Goal: Complete application form

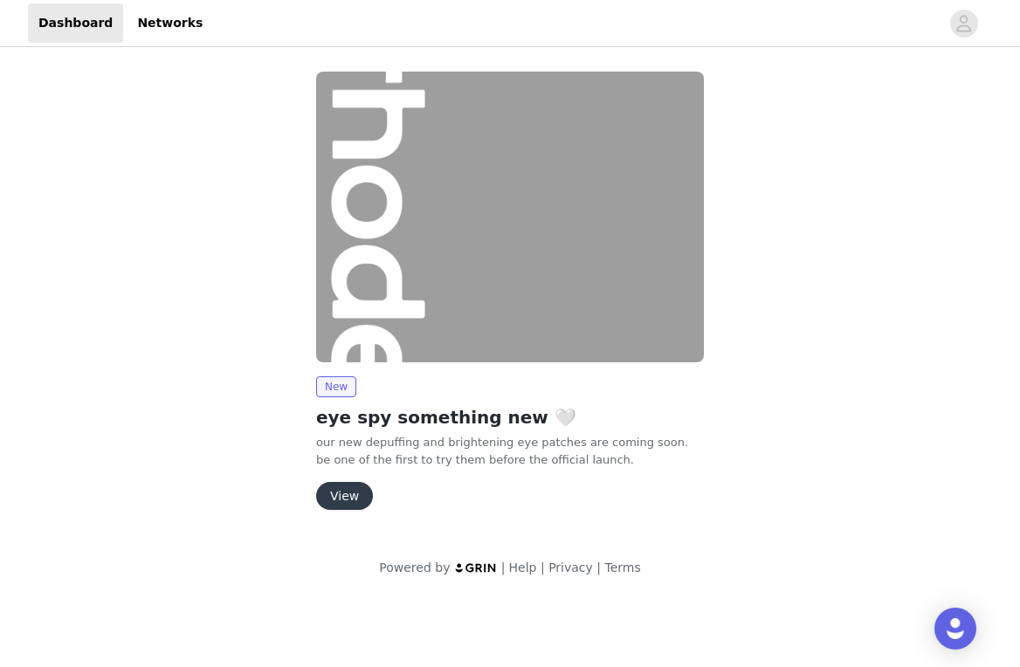
click at [344, 511] on div "New eye spy something new 🤍 our new depuffing and brightening eye patches are c…" at bounding box center [510, 294] width 409 height 466
click at [343, 498] on button "View" at bounding box center [344, 496] width 57 height 28
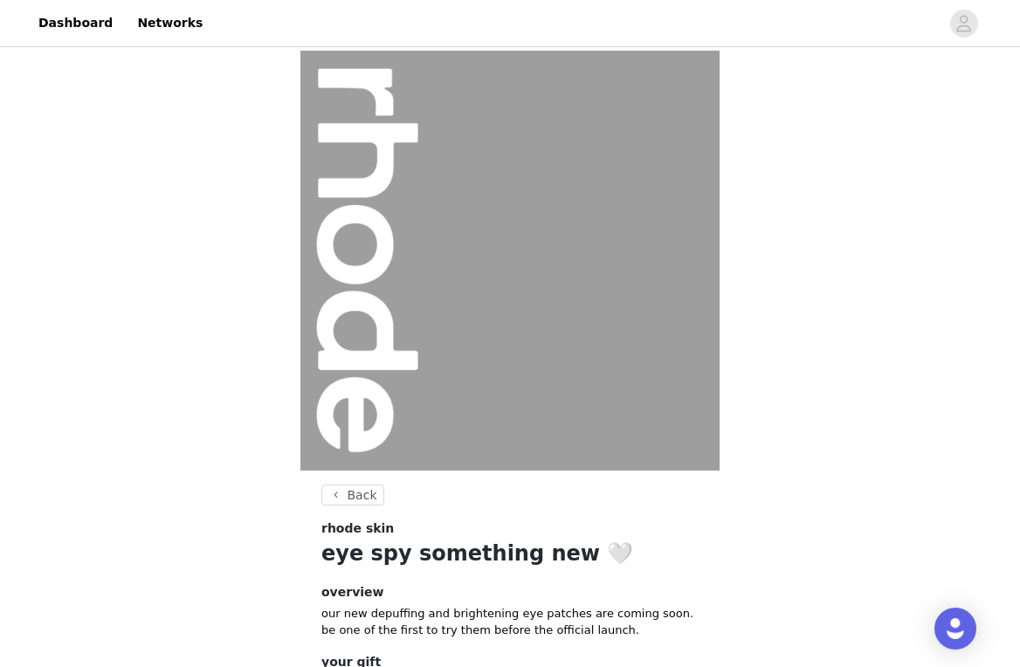
scroll to position [143, 0]
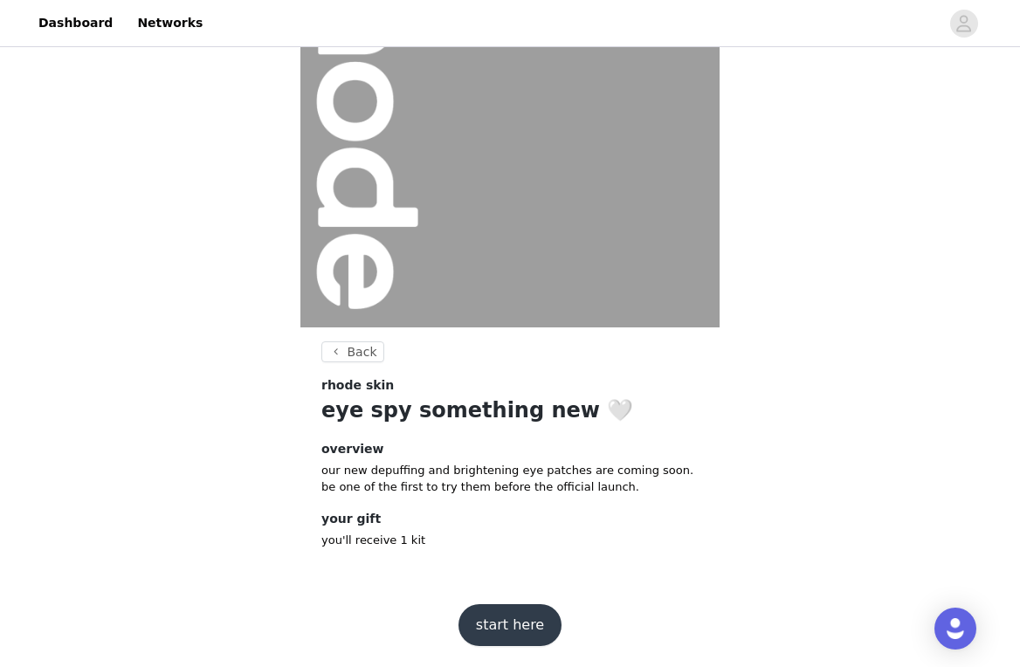
click at [484, 642] on button "start here" at bounding box center [510, 626] width 103 height 42
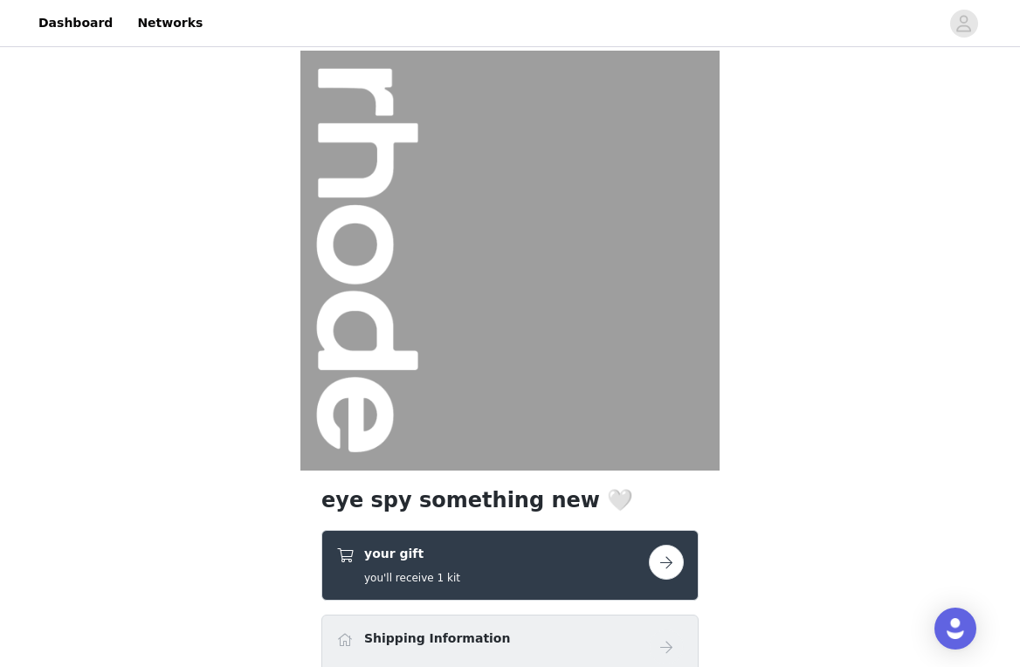
scroll to position [238, 0]
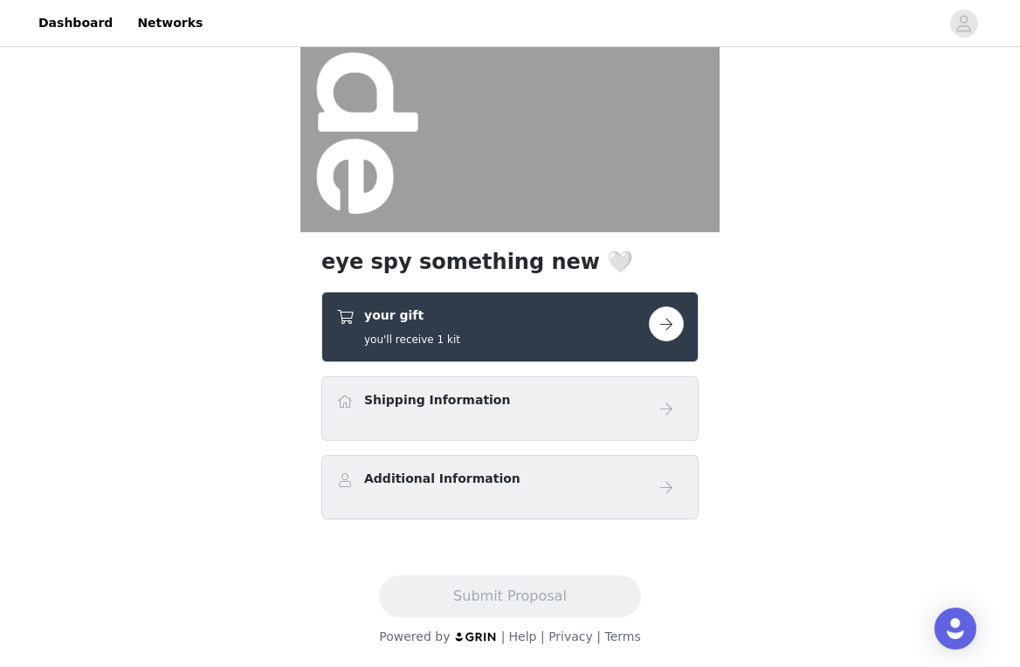
click at [674, 328] on button "button" at bounding box center [666, 324] width 35 height 35
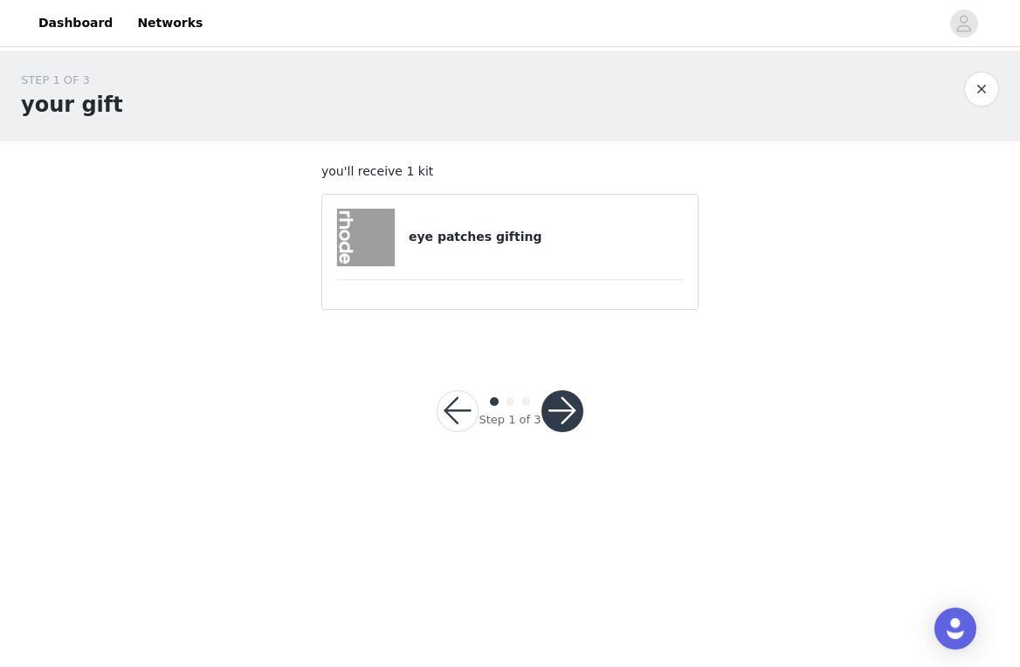
click at [562, 410] on button "button" at bounding box center [563, 411] width 42 height 42
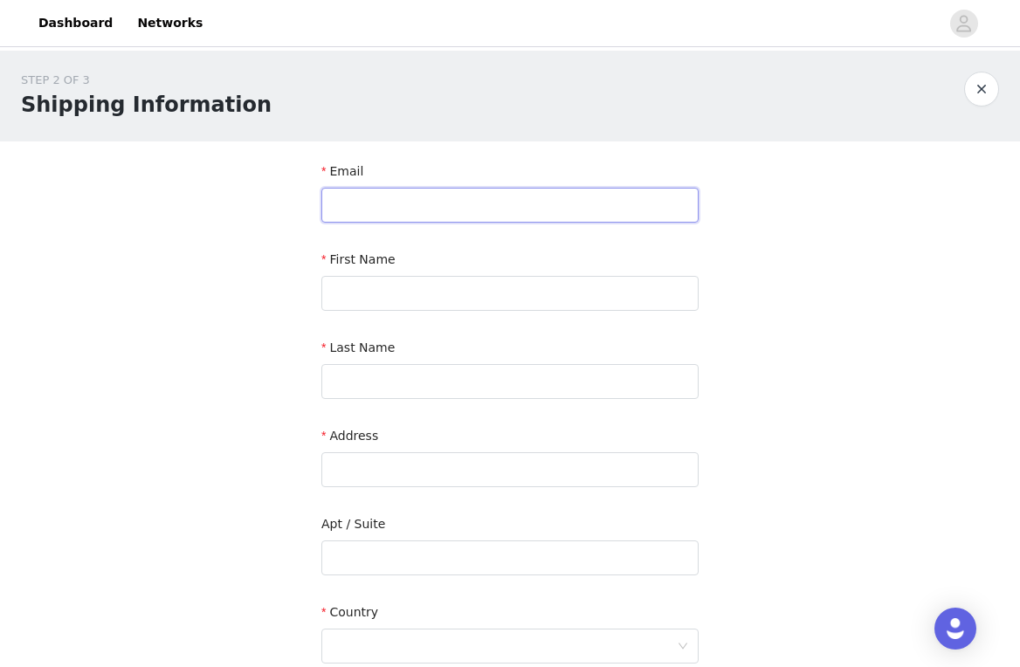
click at [530, 210] on input "text" at bounding box center [509, 205] width 377 height 35
type input "[EMAIL_ADDRESS][DOMAIN_NAME]"
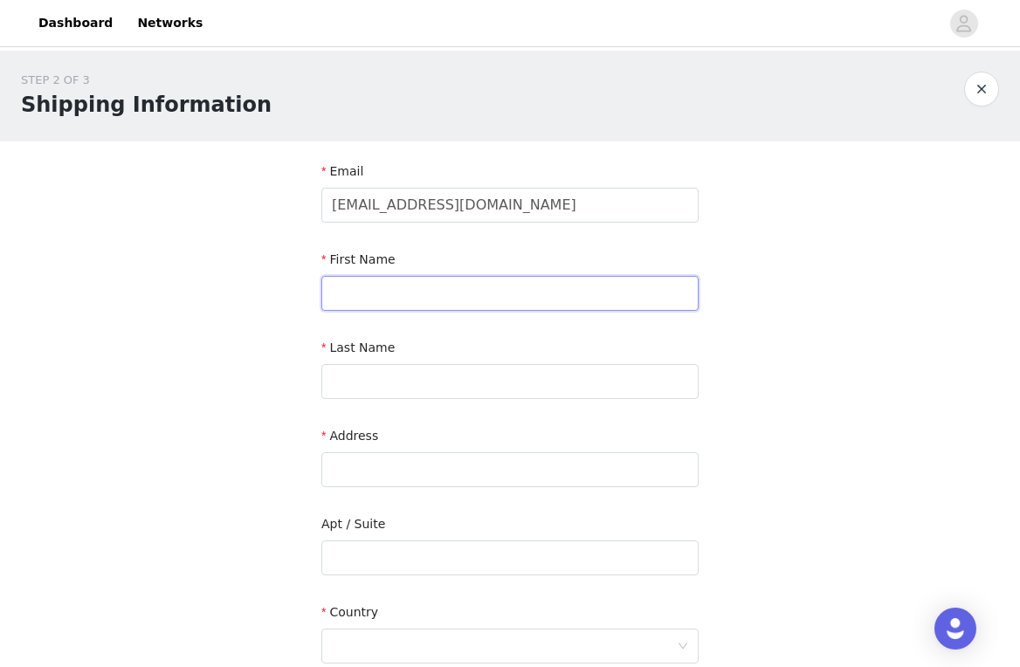
type input "Cait"
type input "[PERSON_NAME]"
type input "[STREET_ADDRESS]"
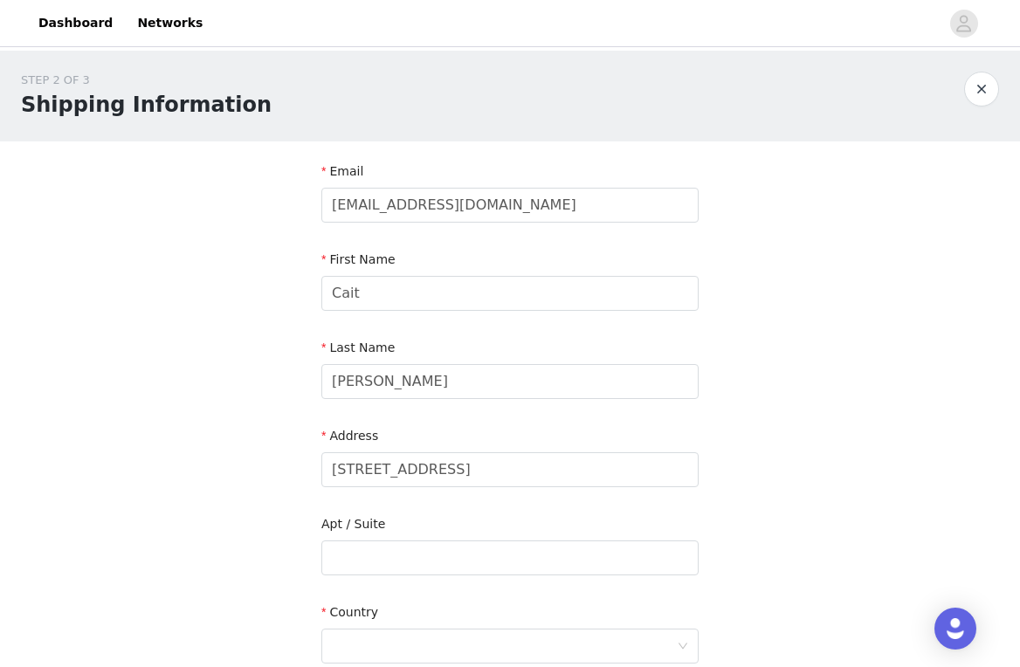
type input "Costa Mesa"
type input "92626"
type input "9257056913"
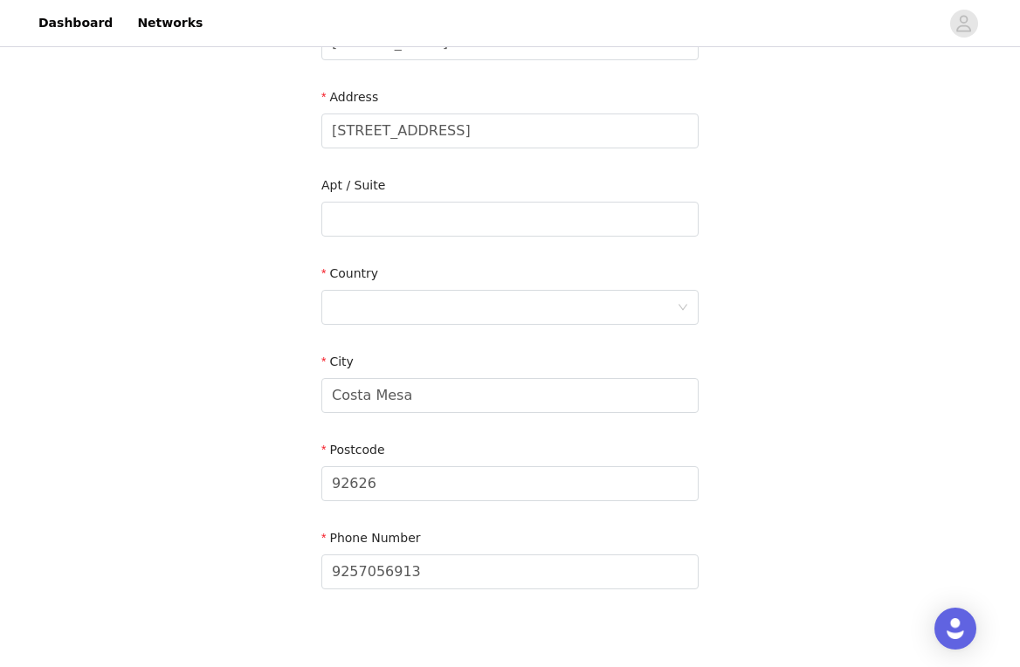
scroll to position [353, 0]
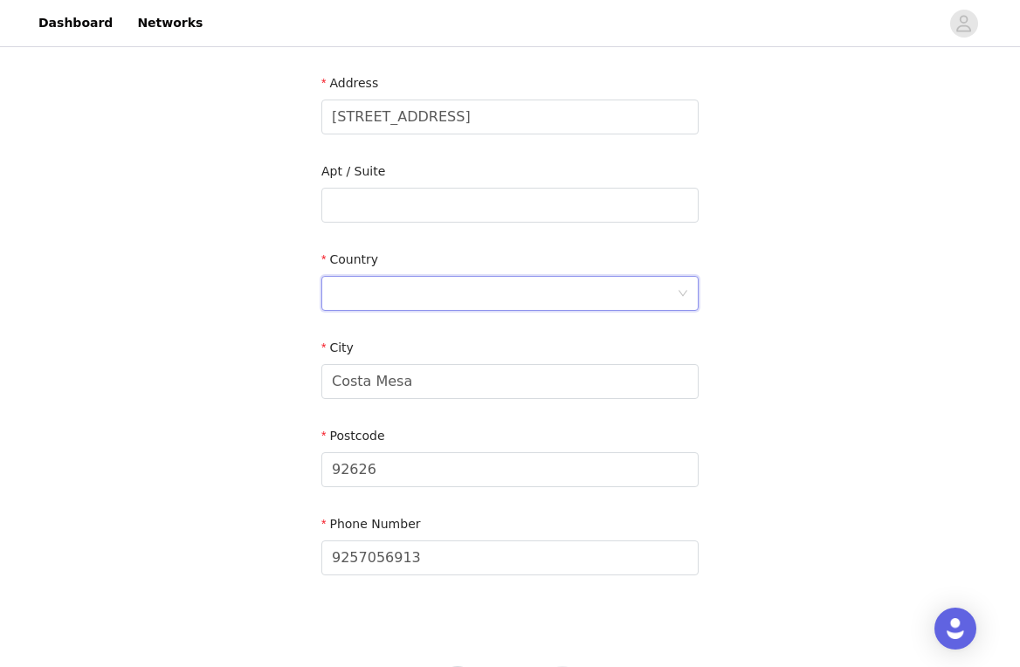
click at [549, 294] on div at bounding box center [504, 293] width 345 height 33
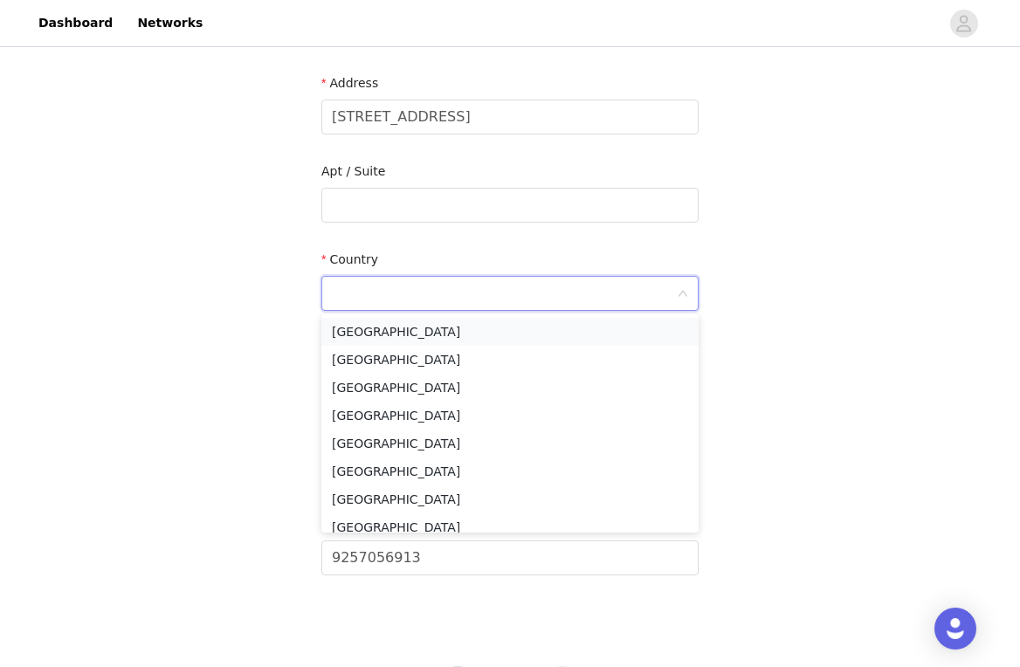
click at [529, 343] on li "[GEOGRAPHIC_DATA]" at bounding box center [509, 332] width 377 height 28
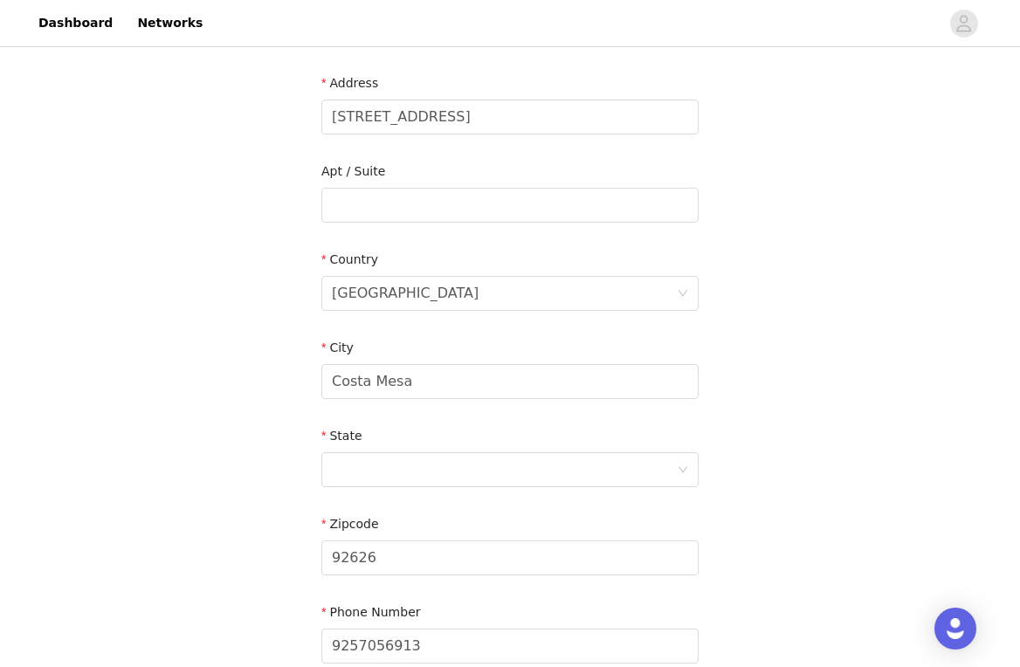
scroll to position [523, 0]
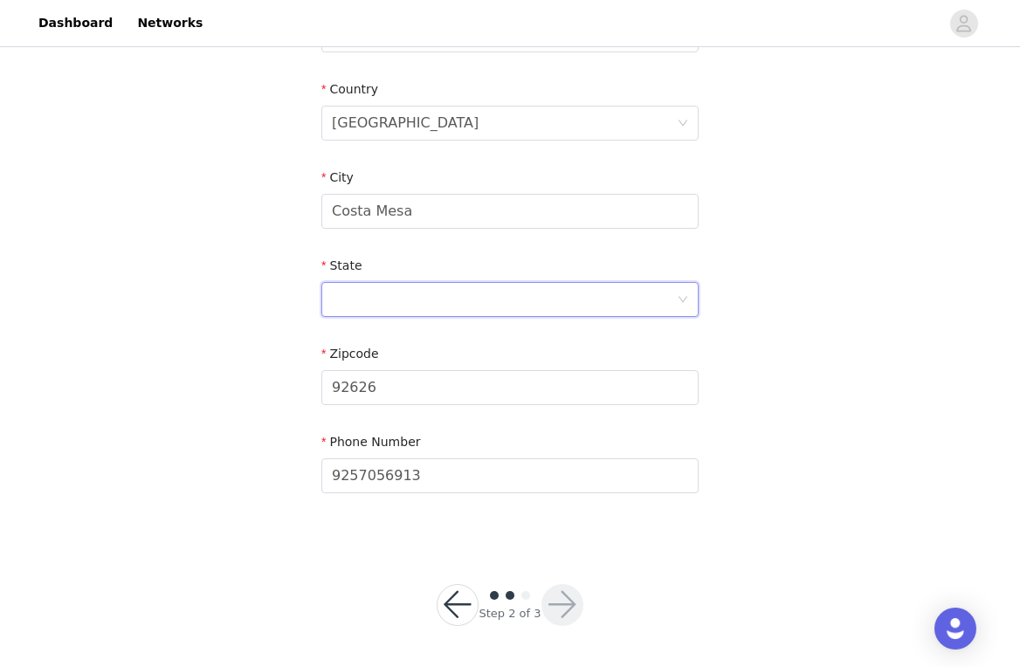
click at [513, 311] on div at bounding box center [504, 299] width 345 height 33
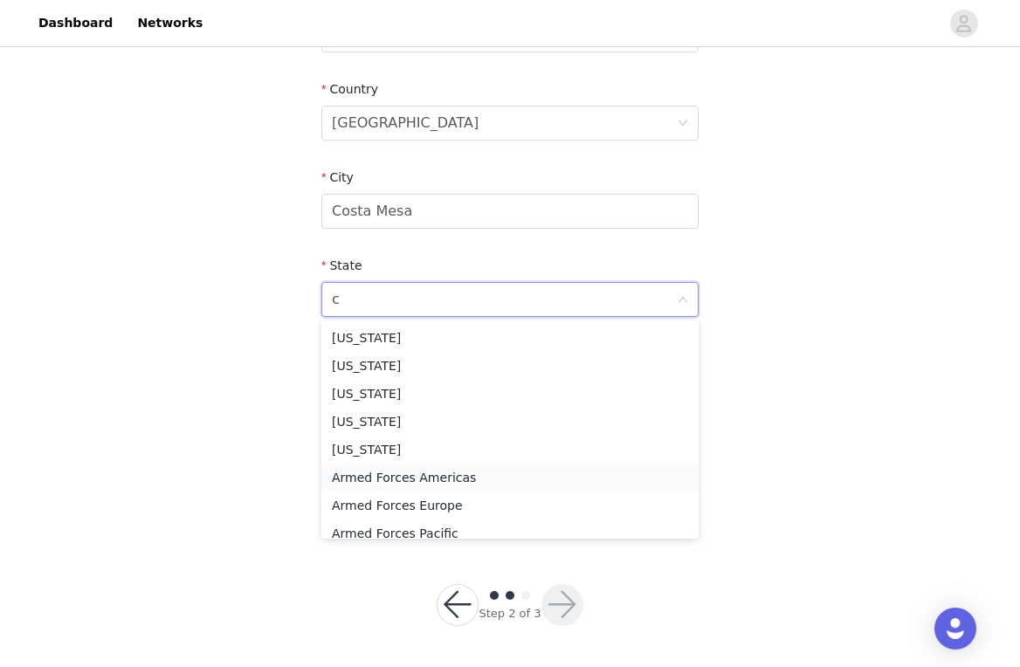
type input "ca"
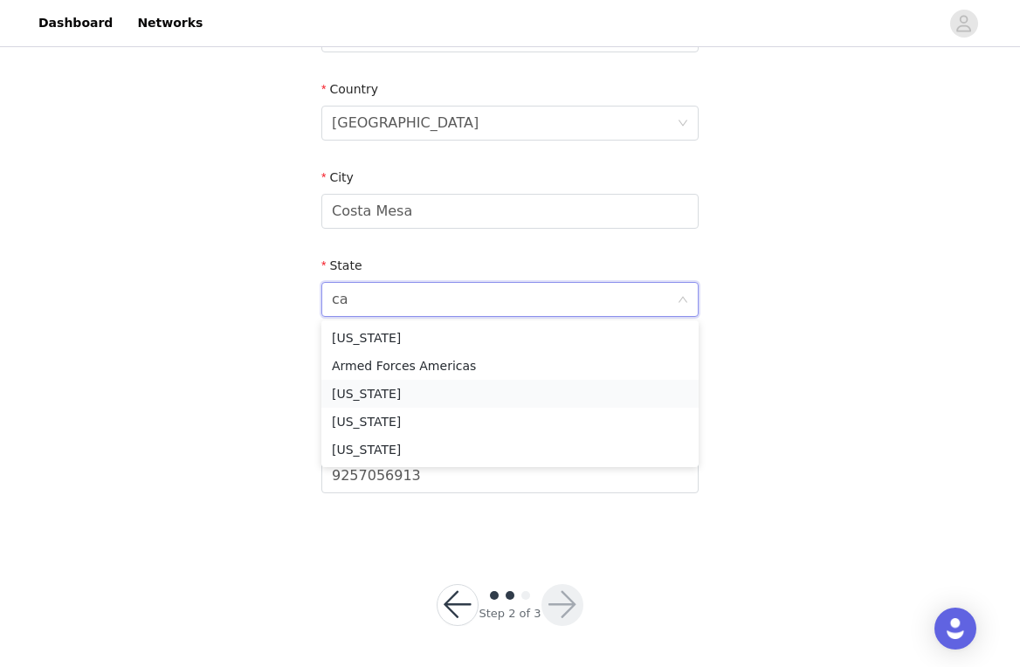
click at [376, 403] on li "[US_STATE]" at bounding box center [509, 394] width 377 height 28
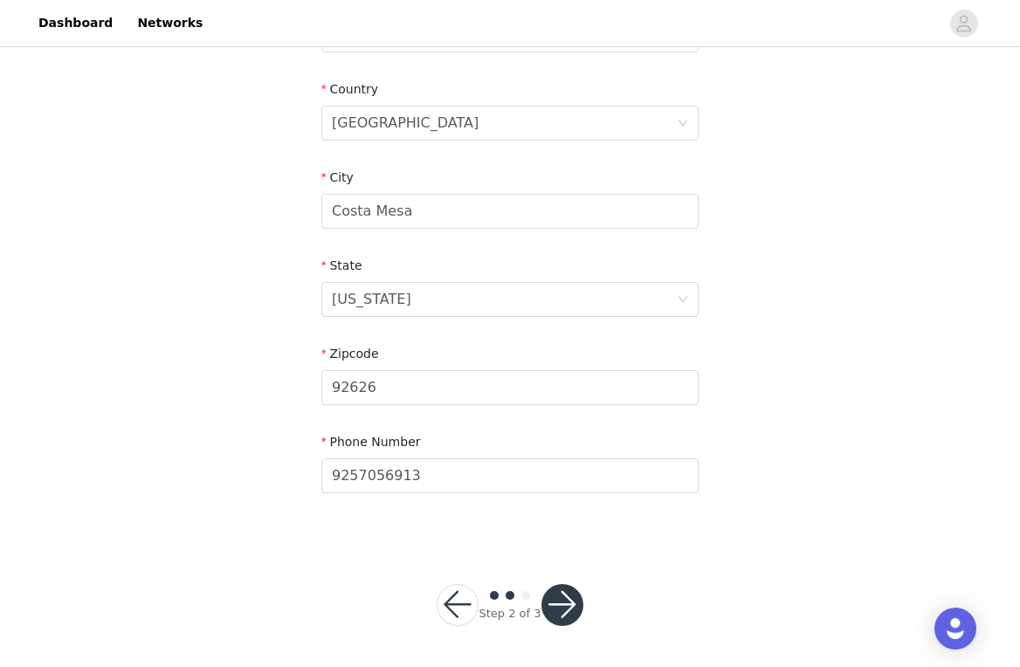
click at [557, 565] on div "Step 2 of 3" at bounding box center [510, 605] width 188 height 84
click at [557, 585] on button "button" at bounding box center [563, 605] width 42 height 42
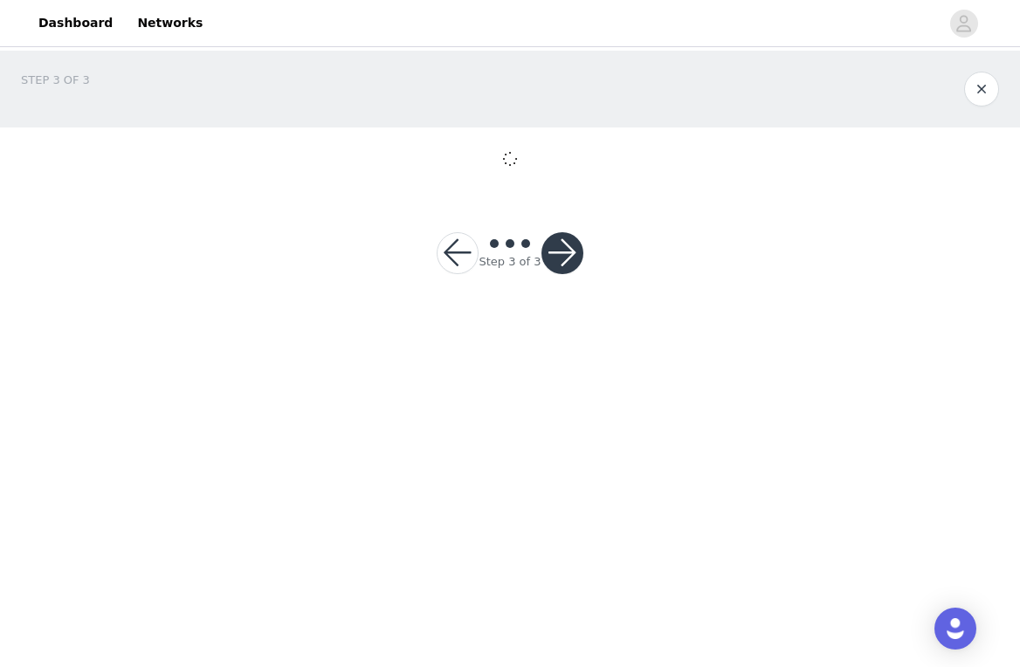
click at [573, 623] on html "Dashboard Networks STEP 3 OF 3 Step 3 of 3" at bounding box center [510, 333] width 1020 height 667
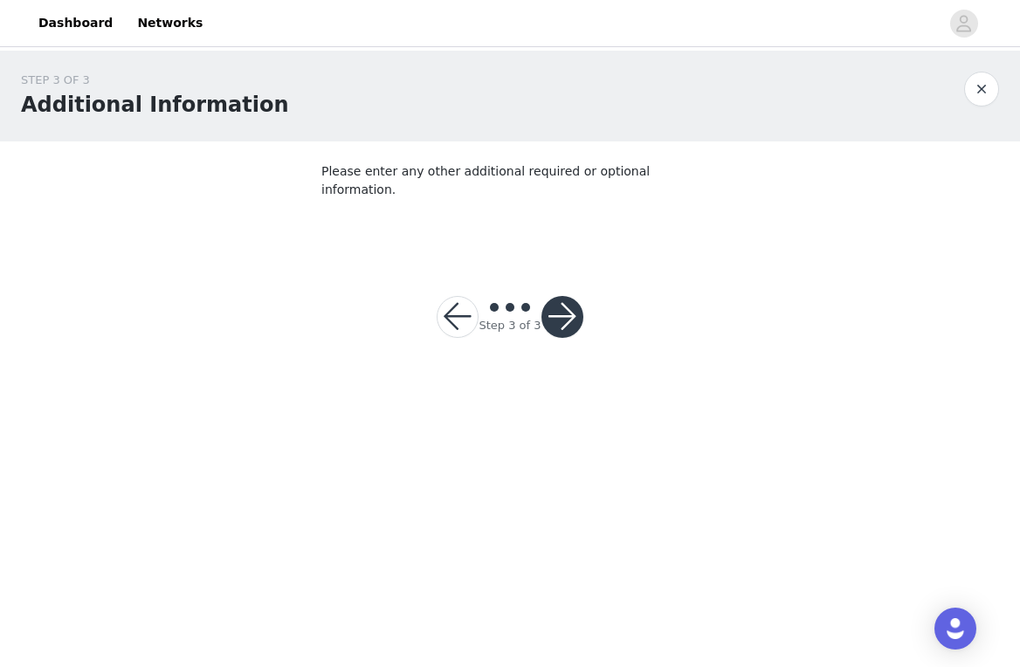
click at [552, 296] on button "button" at bounding box center [563, 317] width 42 height 42
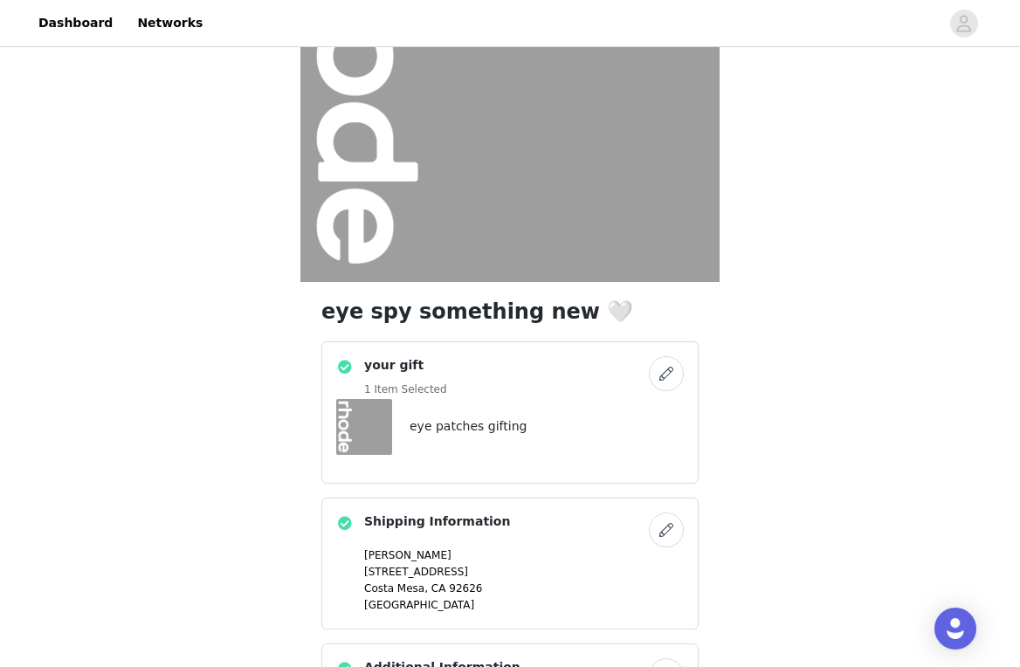
scroll to position [377, 0]
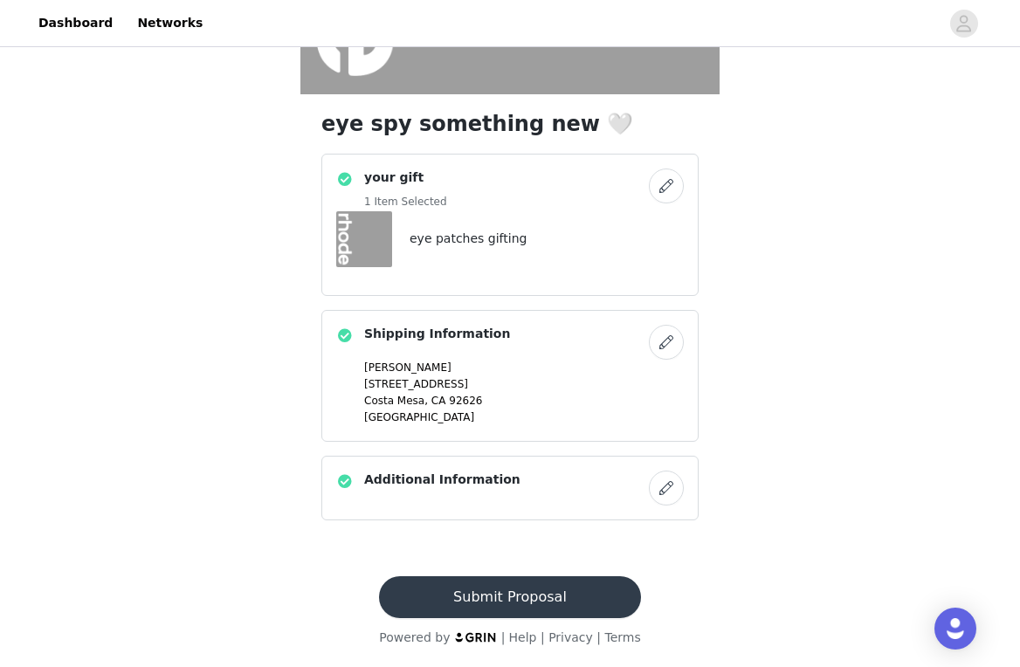
click at [475, 570] on footer "Submit Proposal Powered by | Help | Privacy | Terms" at bounding box center [509, 612] width 303 height 113
click at [480, 598] on button "Submit Proposal" at bounding box center [509, 598] width 261 height 42
